Goal: Task Accomplishment & Management: Manage account settings

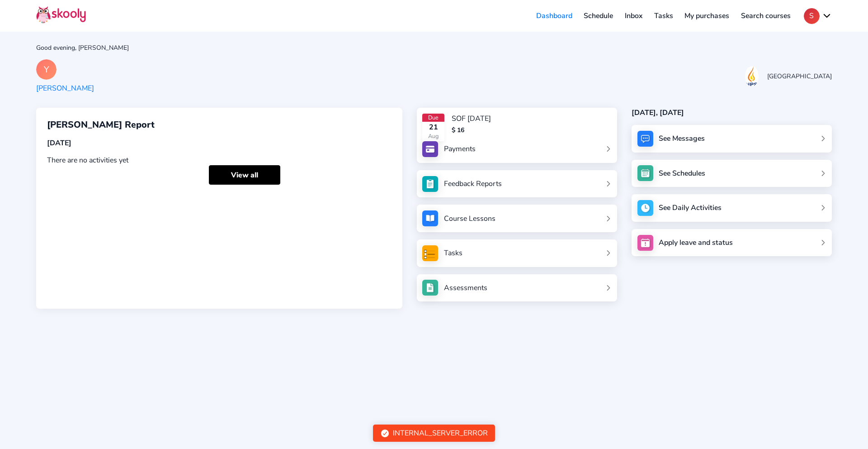
click at [657, 10] on link "Tasks" at bounding box center [664, 16] width 31 height 14
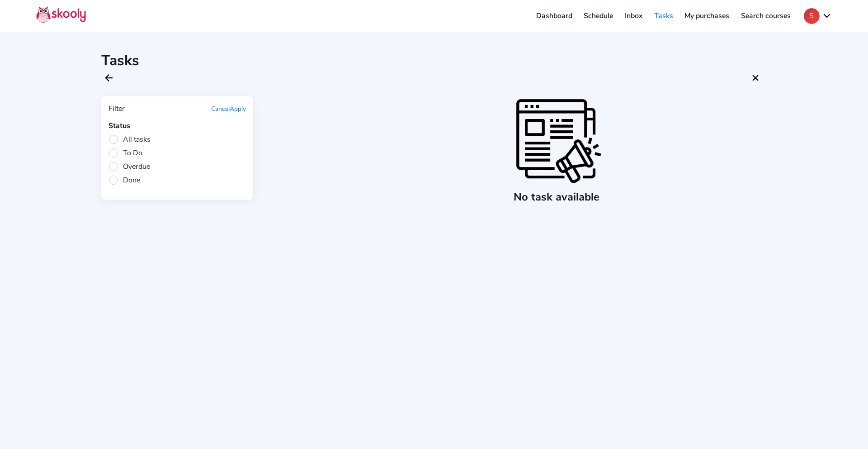
click at [638, 17] on link "Inbox" at bounding box center [633, 16] width 29 height 14
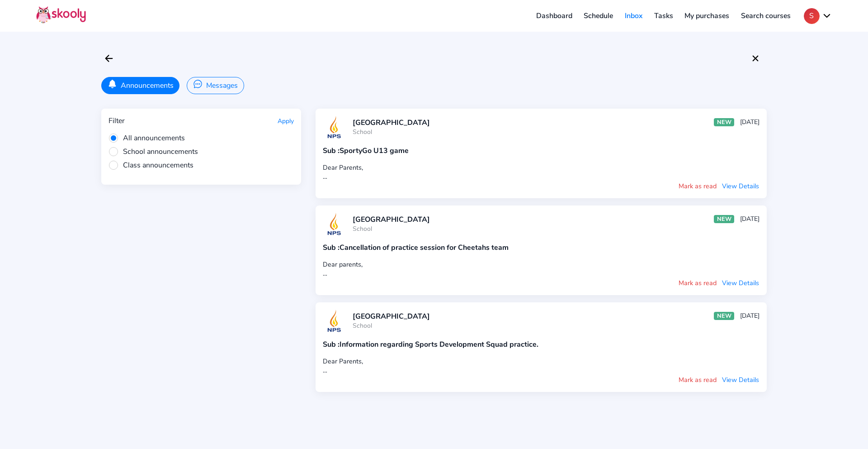
click at [576, 15] on link "Dashboard" at bounding box center [555, 16] width 48 height 14
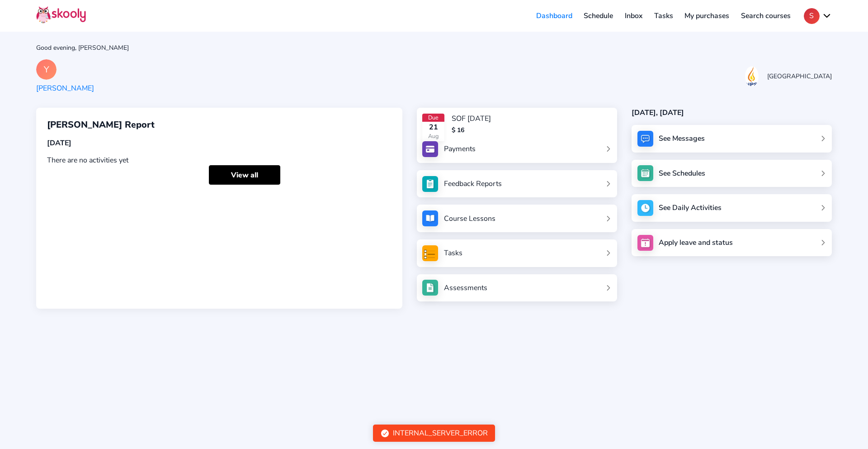
click at [591, 14] on link "Schedule" at bounding box center [598, 16] width 41 height 14
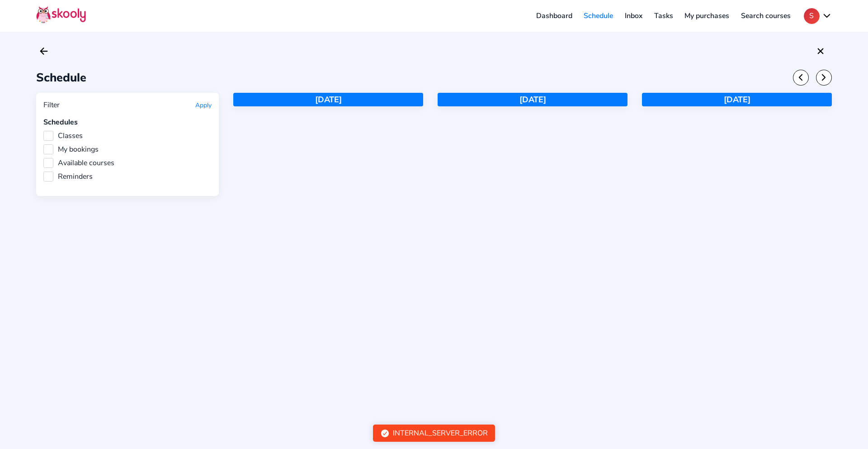
click at [568, 16] on link "Dashboard" at bounding box center [555, 16] width 48 height 14
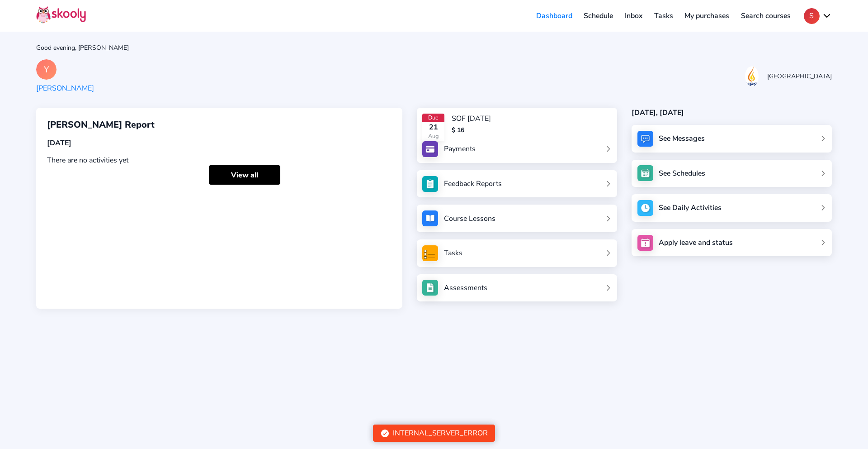
click at [519, 125] on div "Due 21 Aug SOF AUG 2024 $ 16" at bounding box center [516, 128] width 189 height 28
click at [492, 146] on link "Payments" at bounding box center [516, 149] width 189 height 16
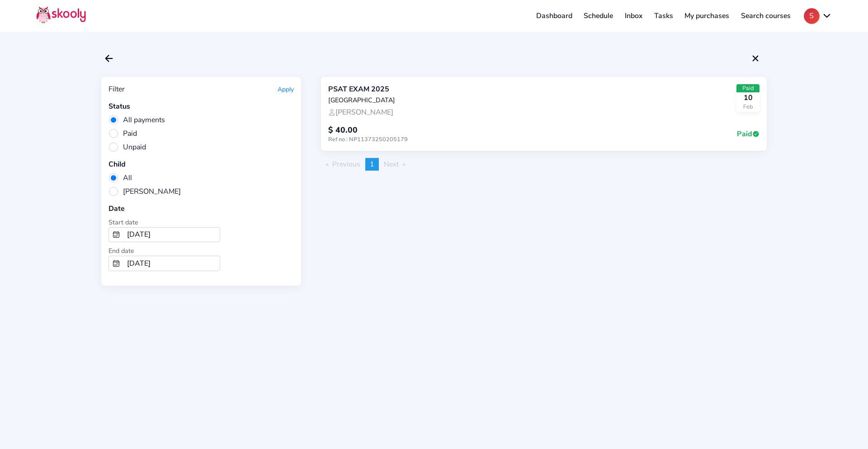
click at [165, 248] on div "End date 9/1/2025" at bounding box center [201, 258] width 185 height 25
click at [166, 236] on input "9/1/2024" at bounding box center [171, 235] width 96 height 14
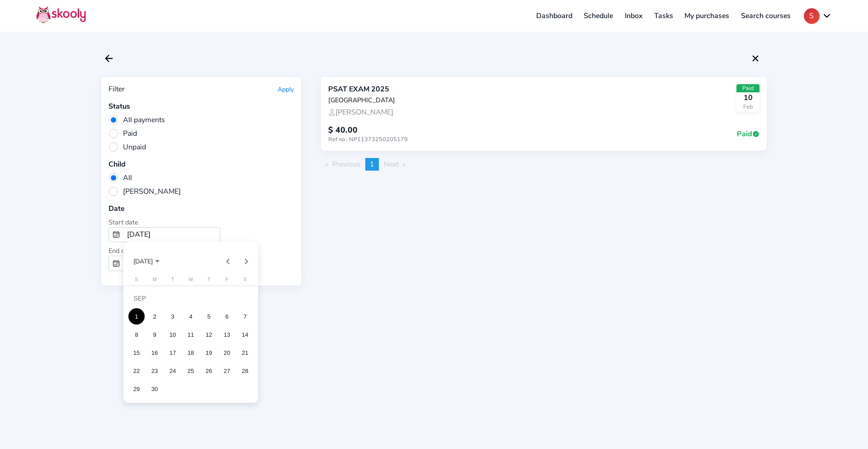
click at [166, 236] on div at bounding box center [434, 224] width 868 height 449
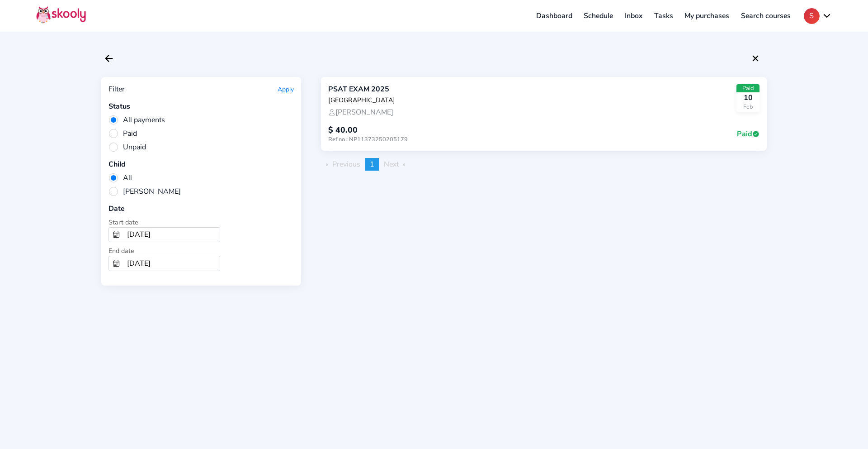
click at [136, 235] on input "9/1/2024" at bounding box center [171, 235] width 96 height 14
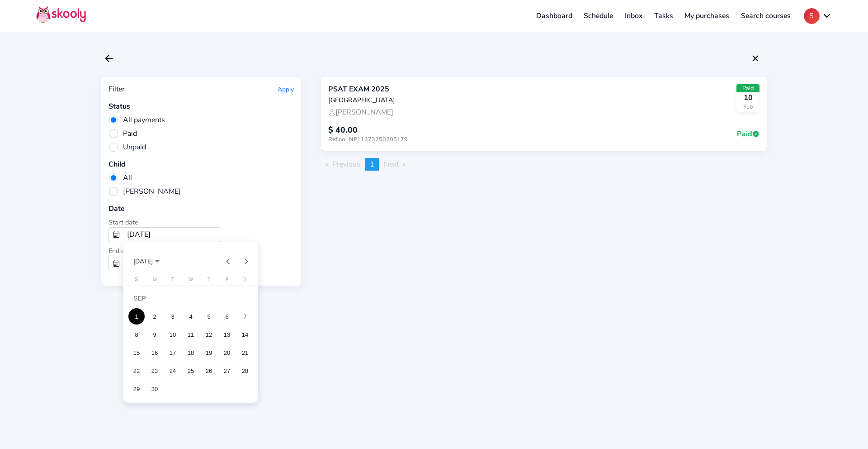
click at [372, 277] on div at bounding box center [434, 224] width 868 height 449
